Goal: Task Accomplishment & Management: Manage account settings

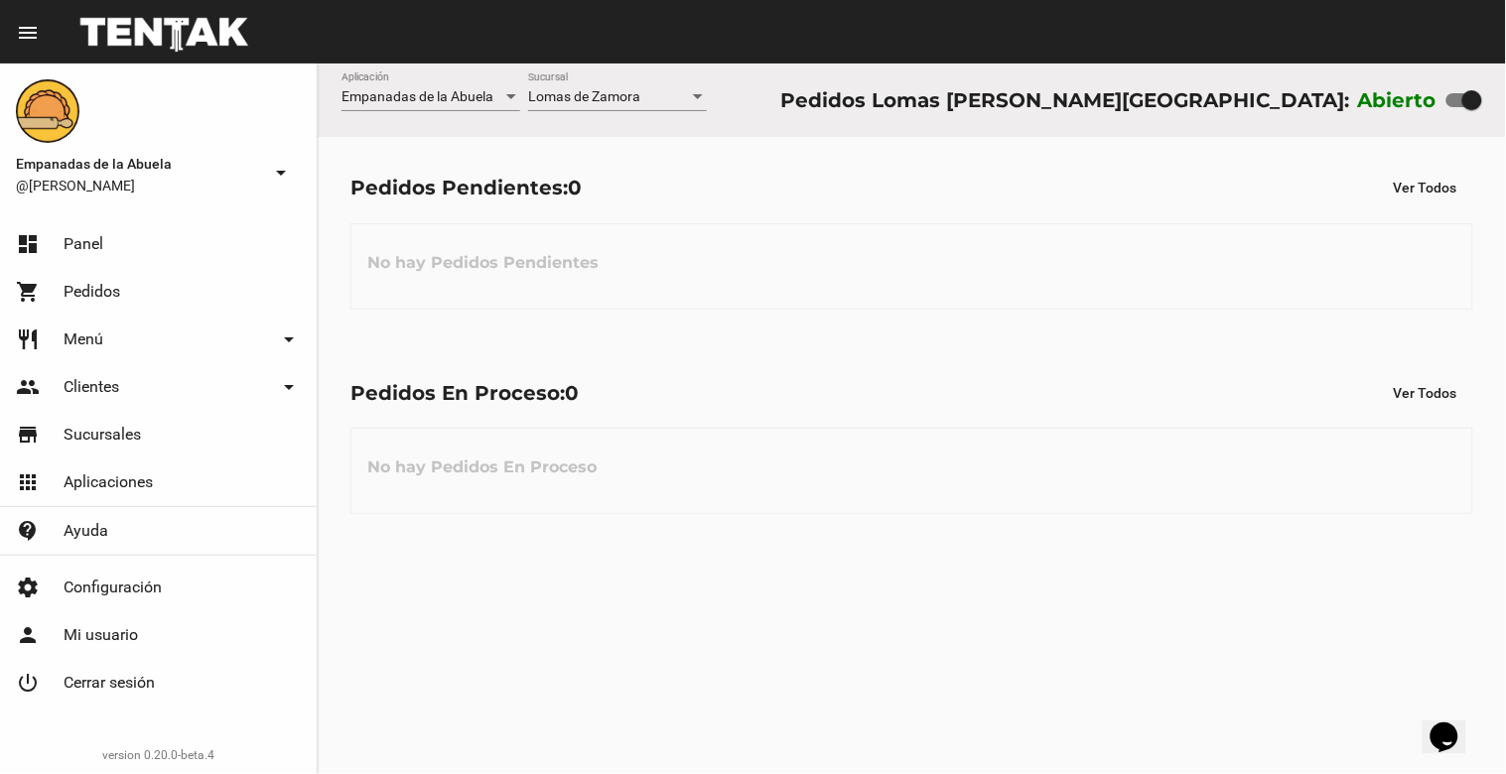
click at [699, 97] on div at bounding box center [698, 96] width 10 height 5
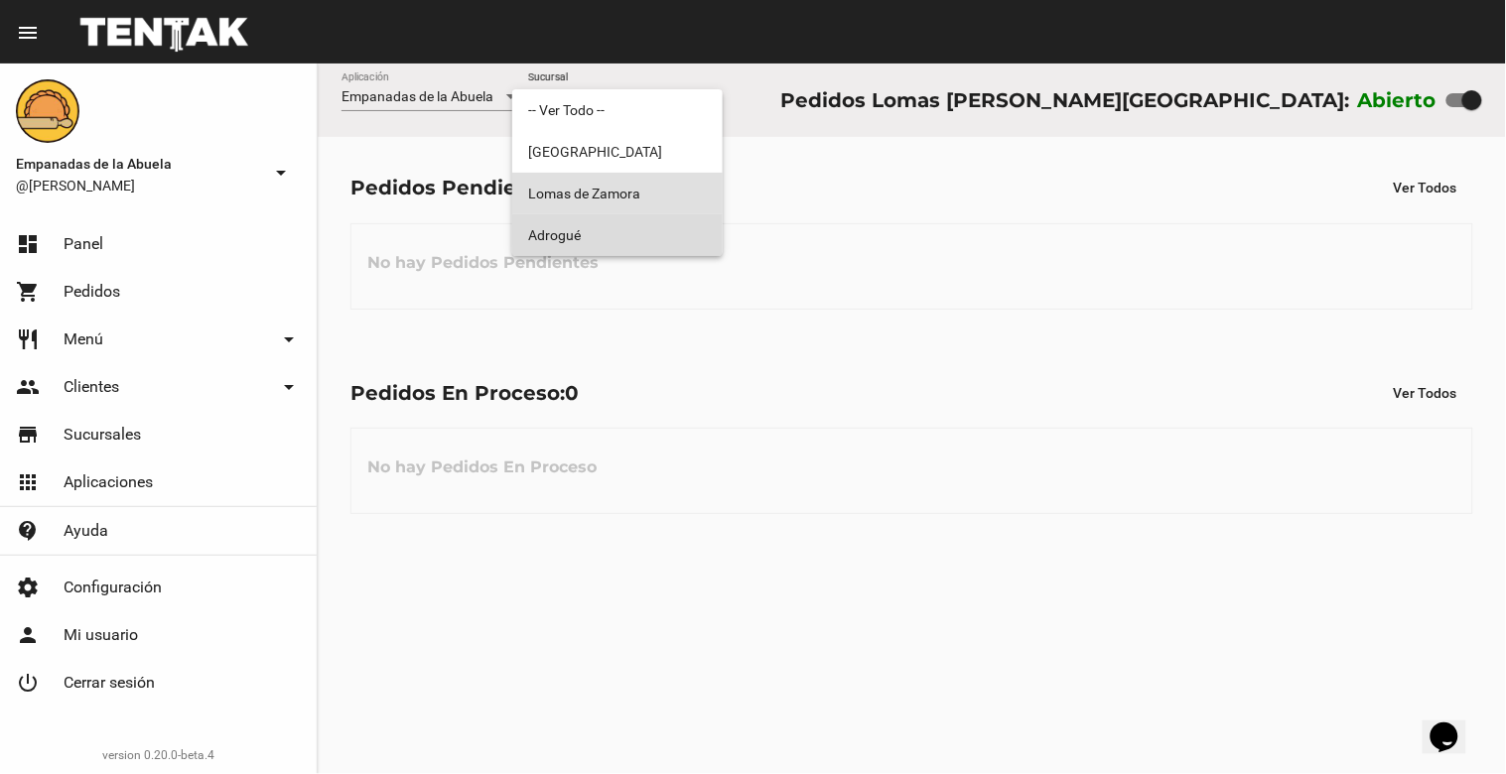
click at [703, 223] on span "Adrogué" at bounding box center [617, 235] width 179 height 42
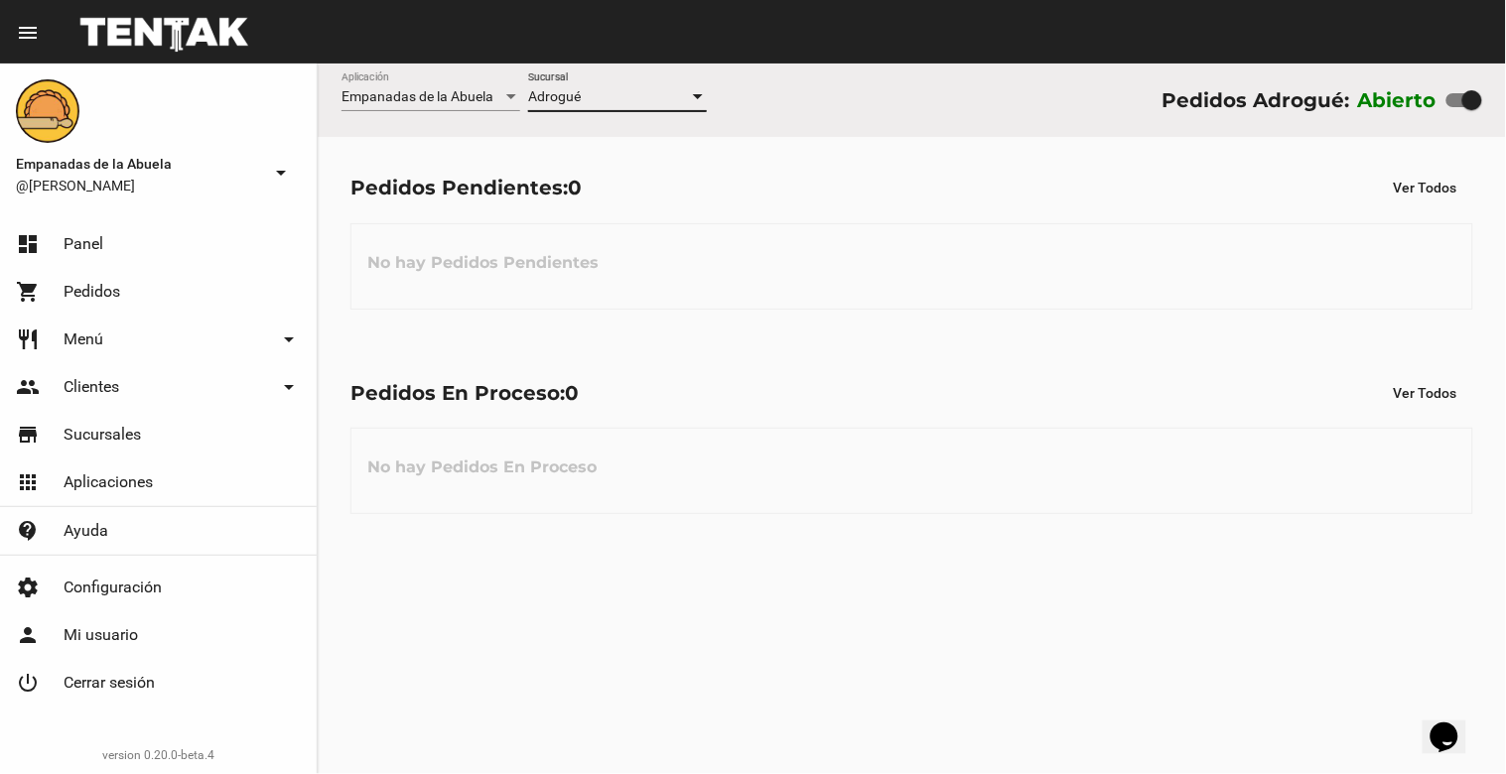
click at [695, 94] on div at bounding box center [698, 96] width 10 height 5
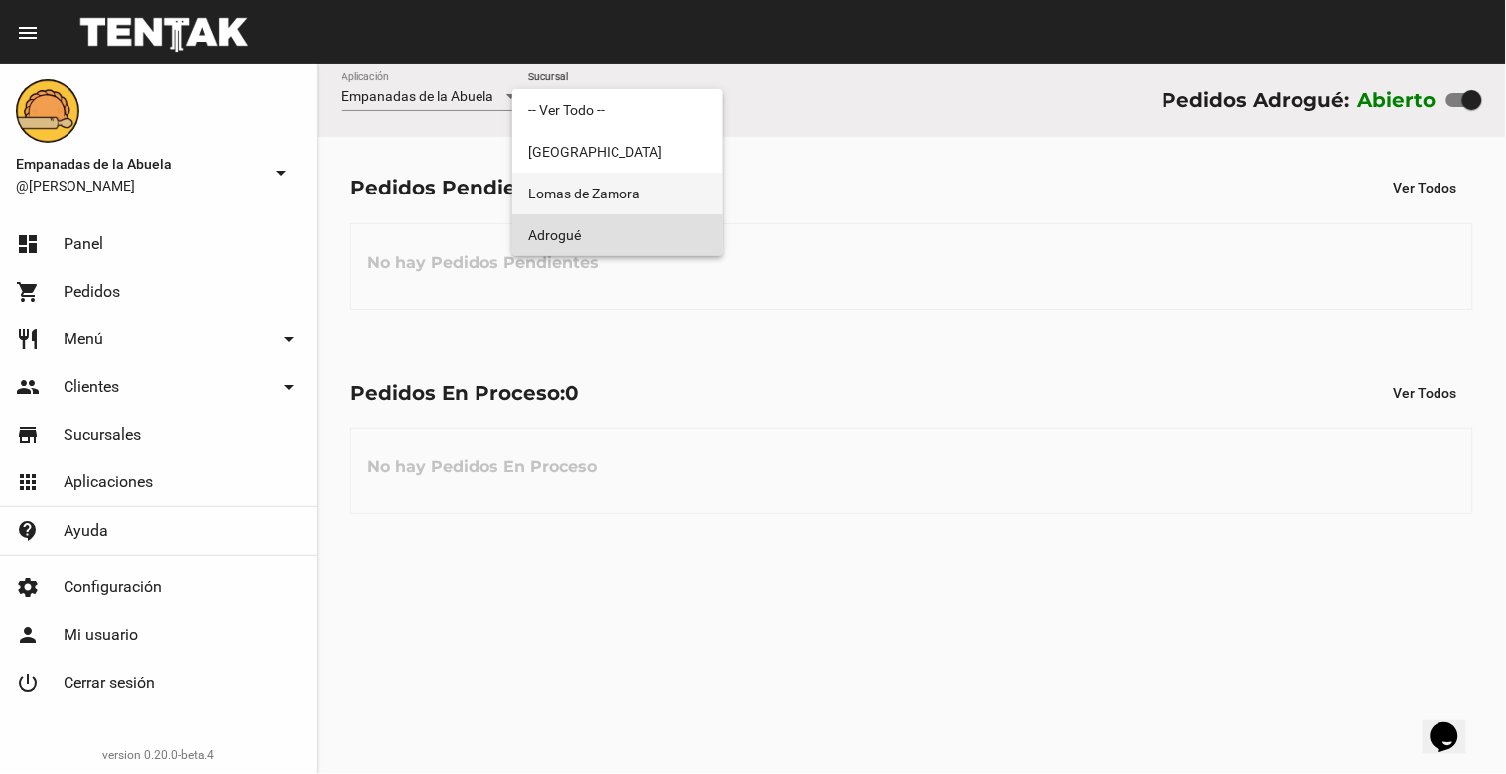
click at [703, 190] on span "Lomas de Zamora" at bounding box center [617, 194] width 179 height 42
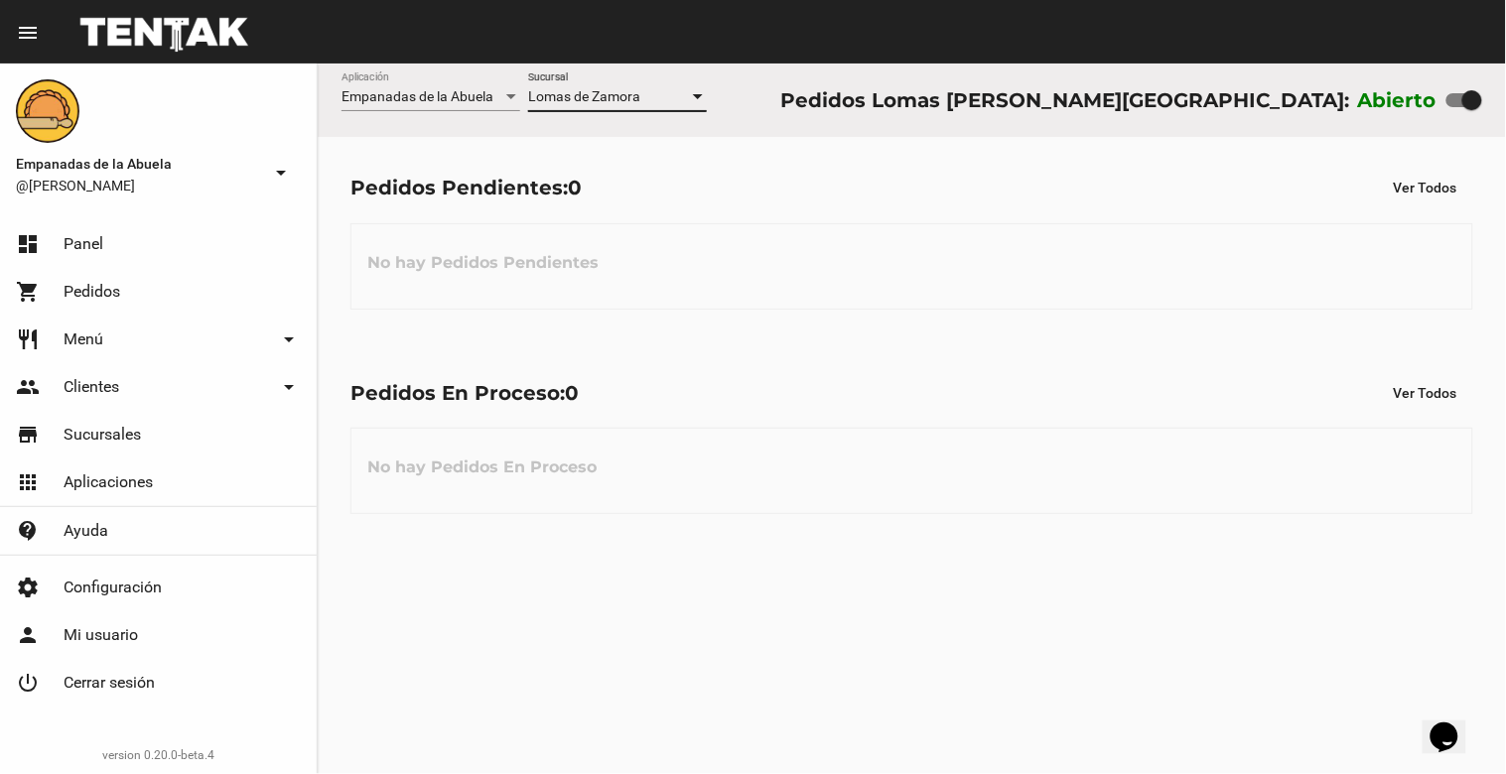
click at [698, 97] on div at bounding box center [698, 96] width 10 height 5
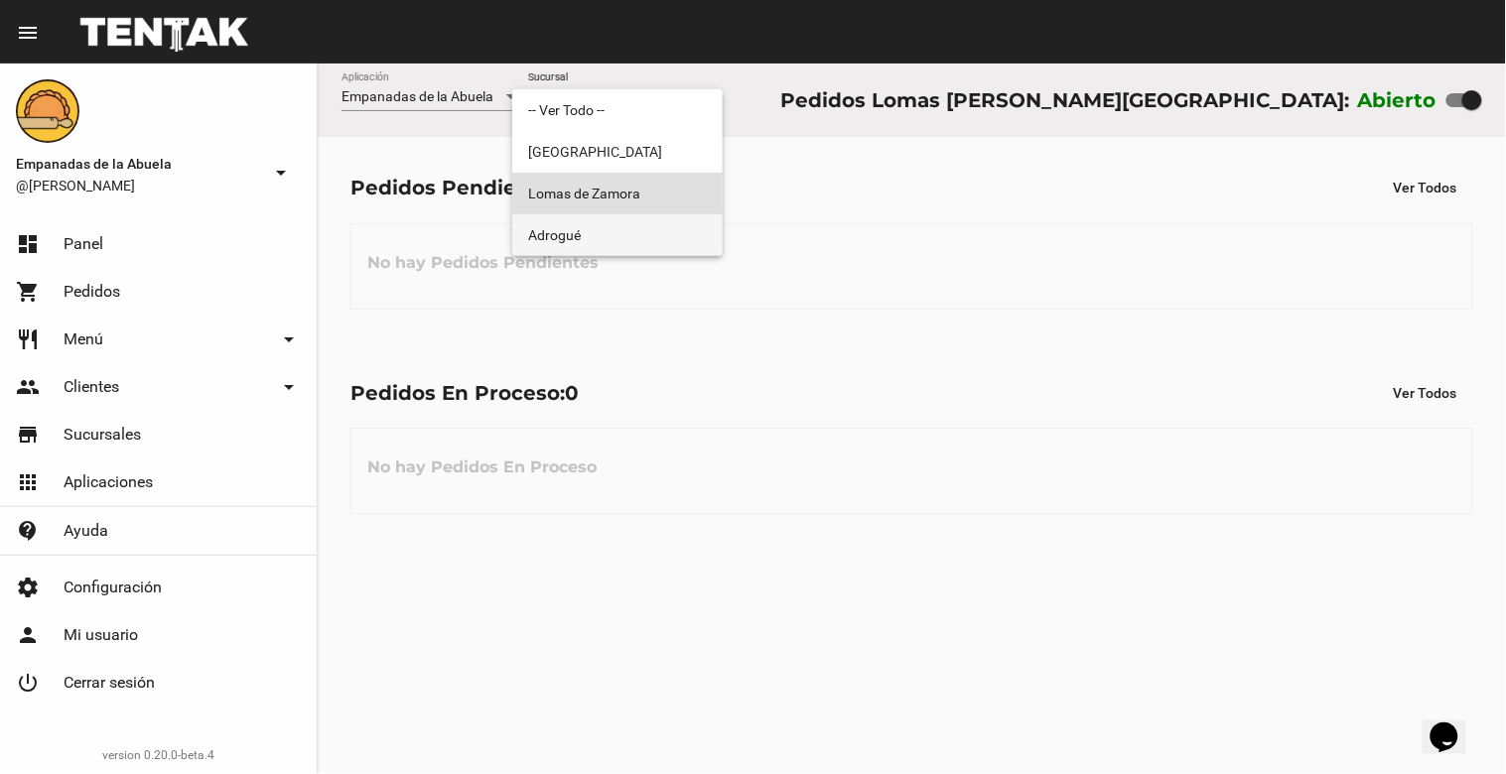
click at [655, 236] on span "Adrogué" at bounding box center [617, 235] width 179 height 42
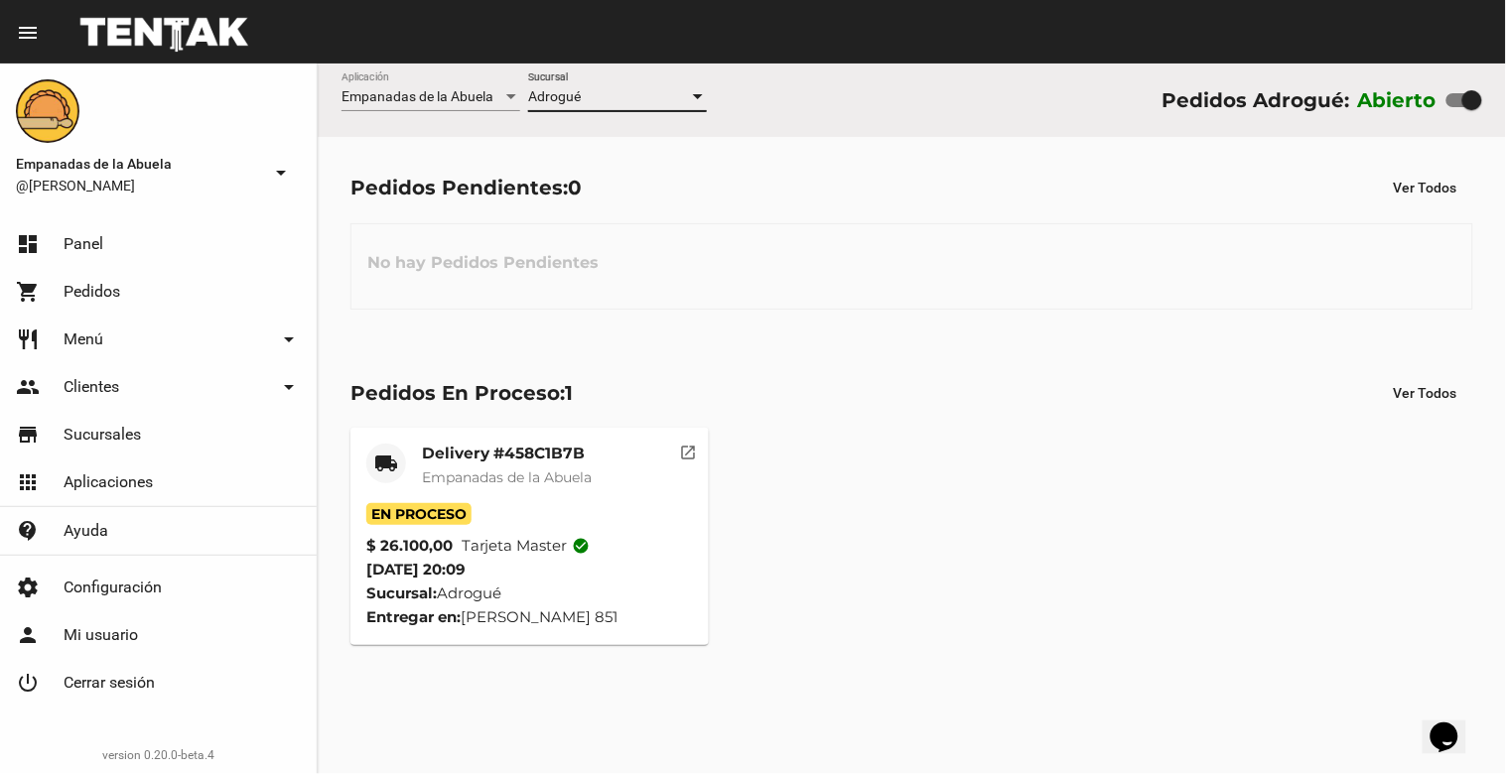
click at [695, 92] on div at bounding box center [698, 97] width 18 height 16
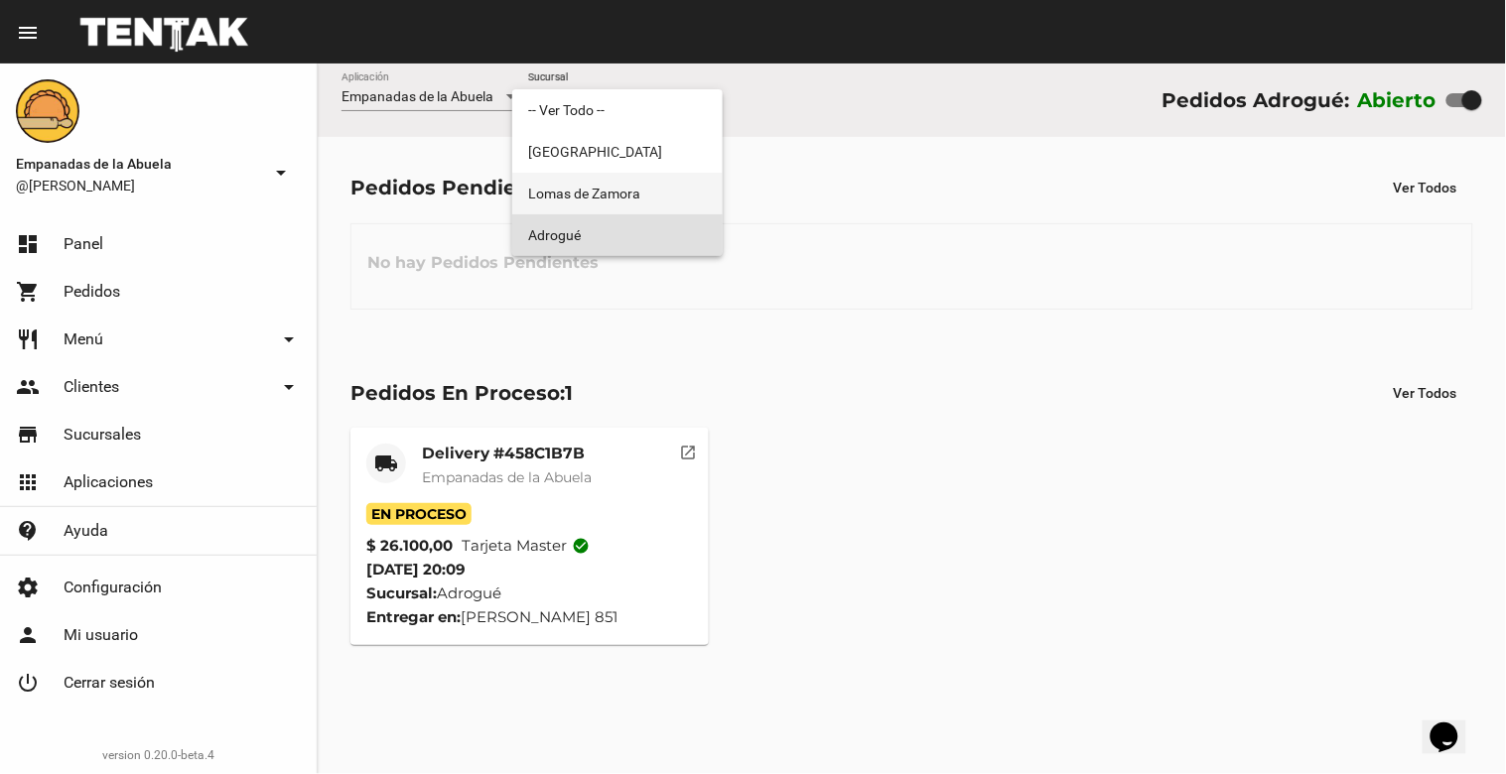
click at [648, 201] on span "Lomas de Zamora" at bounding box center [617, 194] width 179 height 42
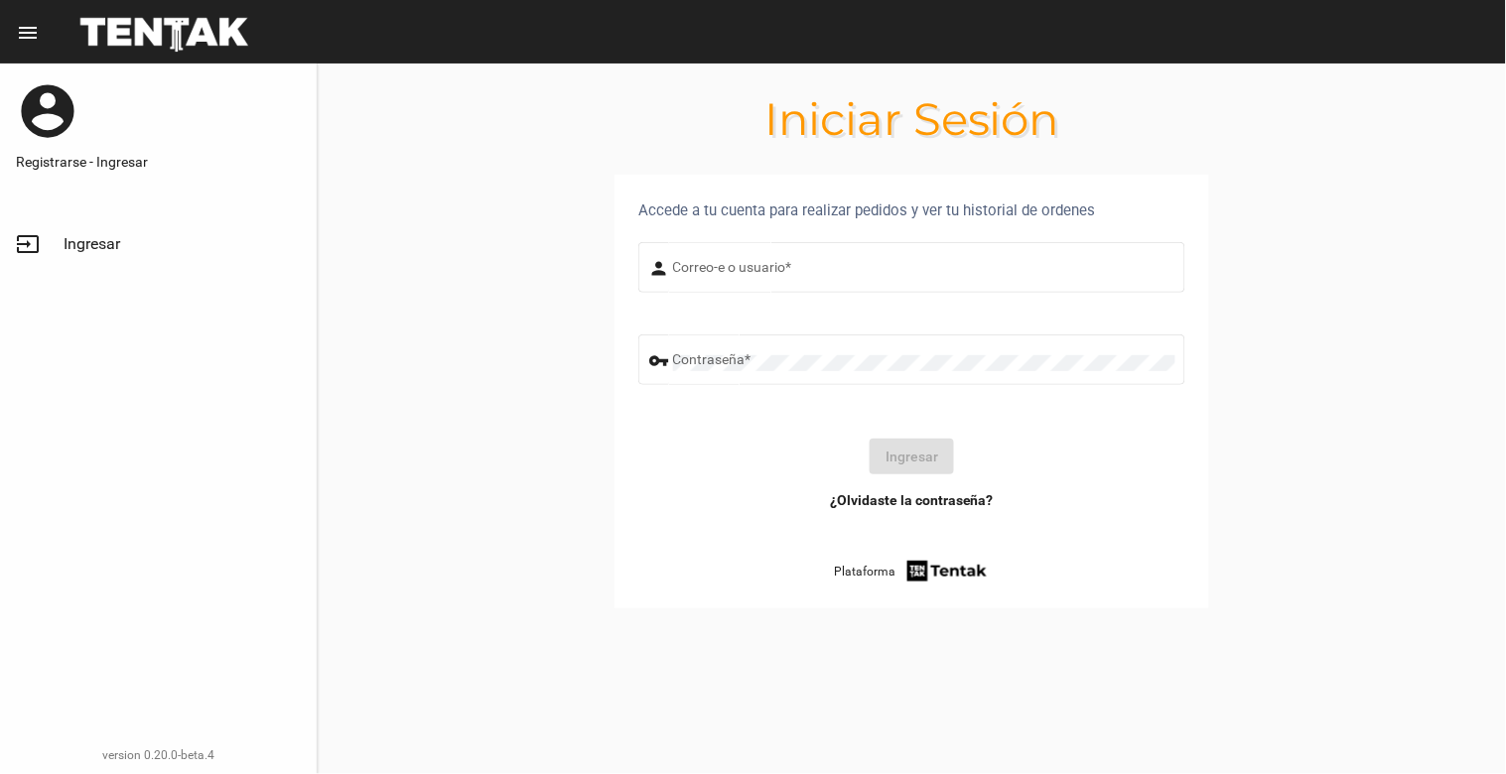
type input "[EMAIL_ADDRESS][DOMAIN_NAME]"
